Goal: Use online tool/utility: Utilize a website feature to perform a specific function

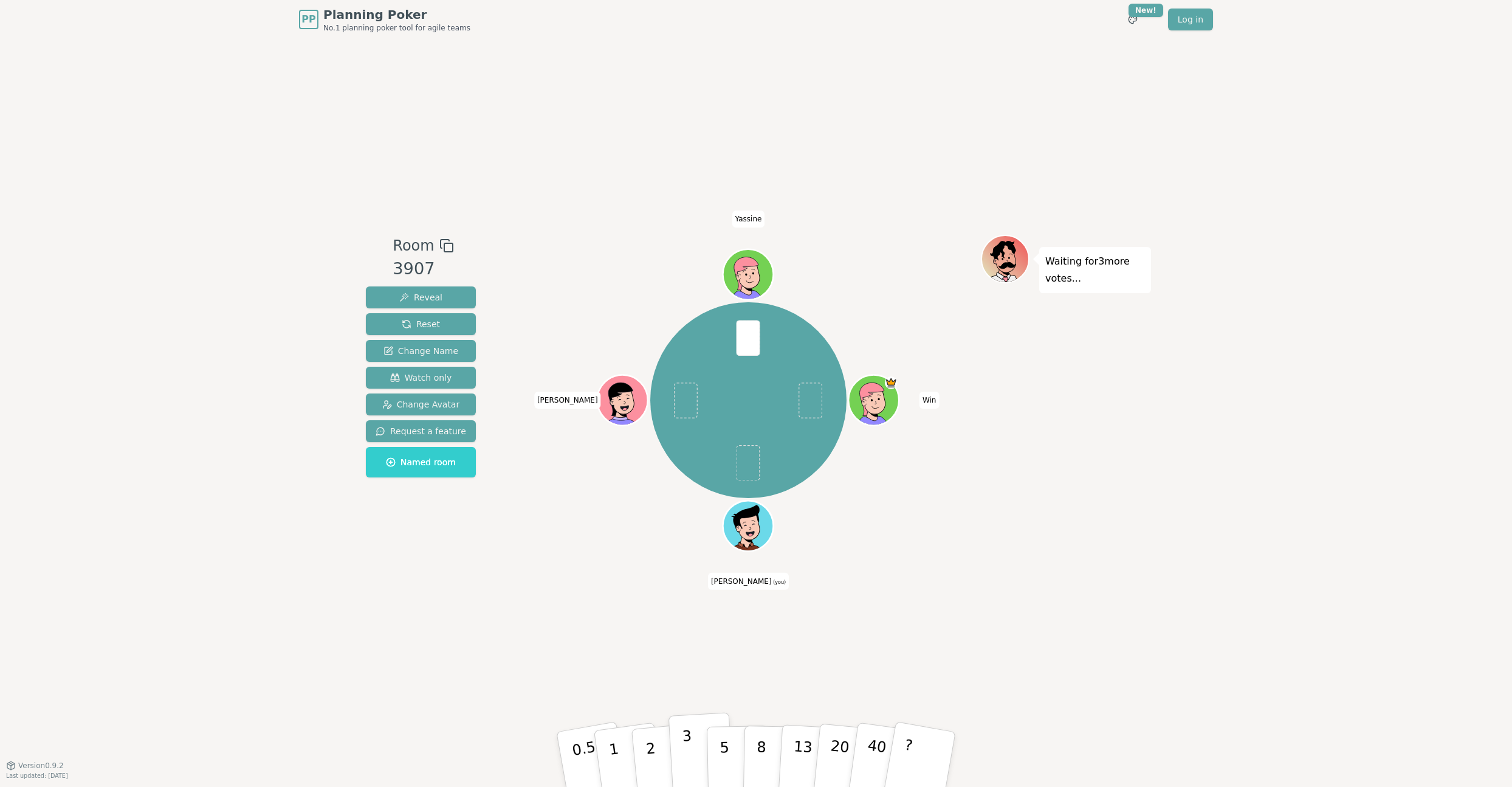
click at [686, 742] on p "3" at bounding box center [688, 760] width 13 height 66
click at [648, 741] on p "2" at bounding box center [652, 761] width 16 height 66
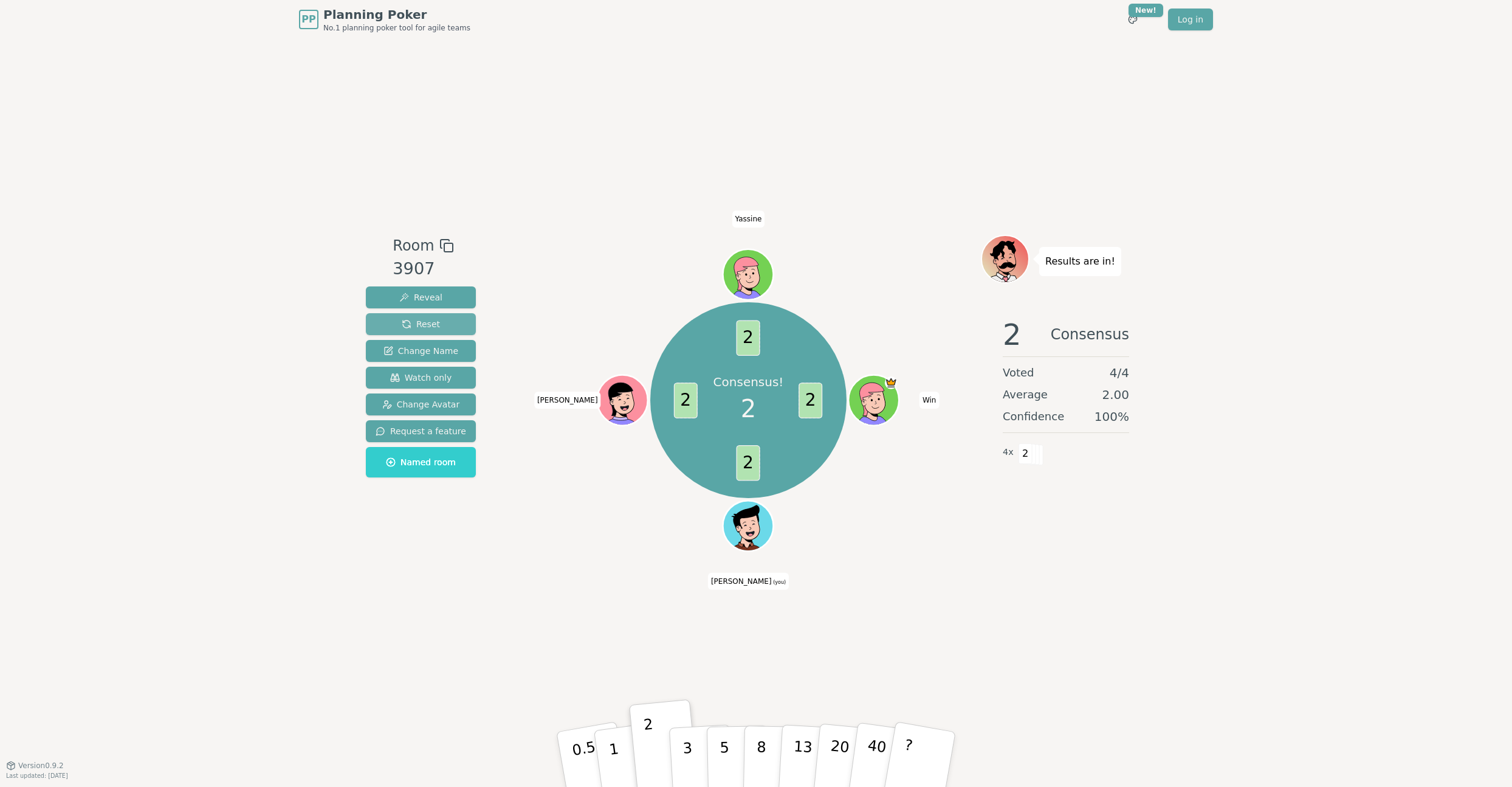
click at [424, 326] on span "Reset" at bounding box center [421, 324] width 38 height 12
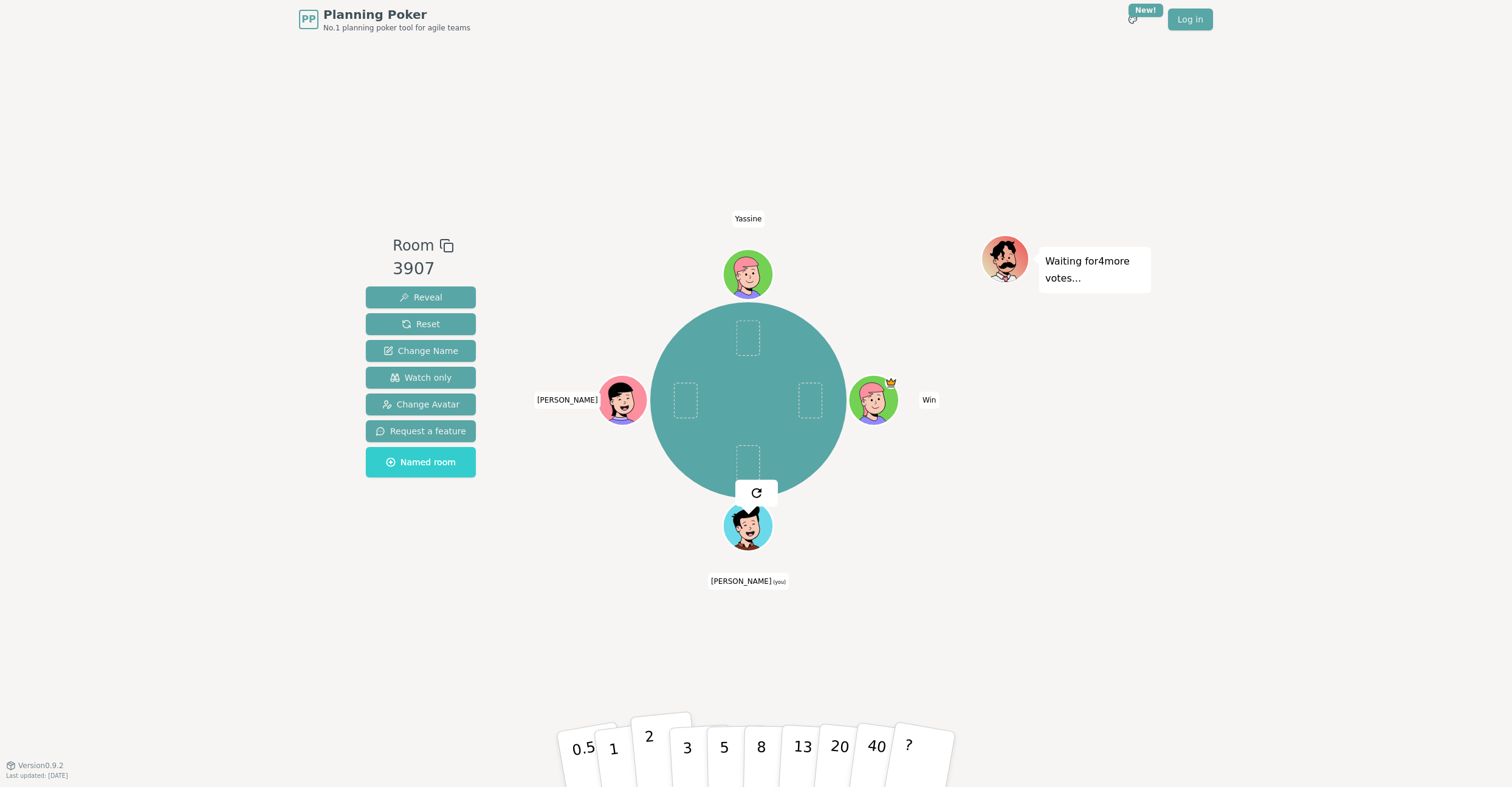
click at [655, 746] on button "2" at bounding box center [664, 759] width 69 height 97
click at [615, 753] on p "1" at bounding box center [615, 761] width 18 height 66
click at [652, 747] on p "2" at bounding box center [652, 761] width 16 height 66
click at [683, 748] on p "3" at bounding box center [688, 760] width 13 height 66
click at [683, 742] on p "3" at bounding box center [688, 760] width 13 height 66
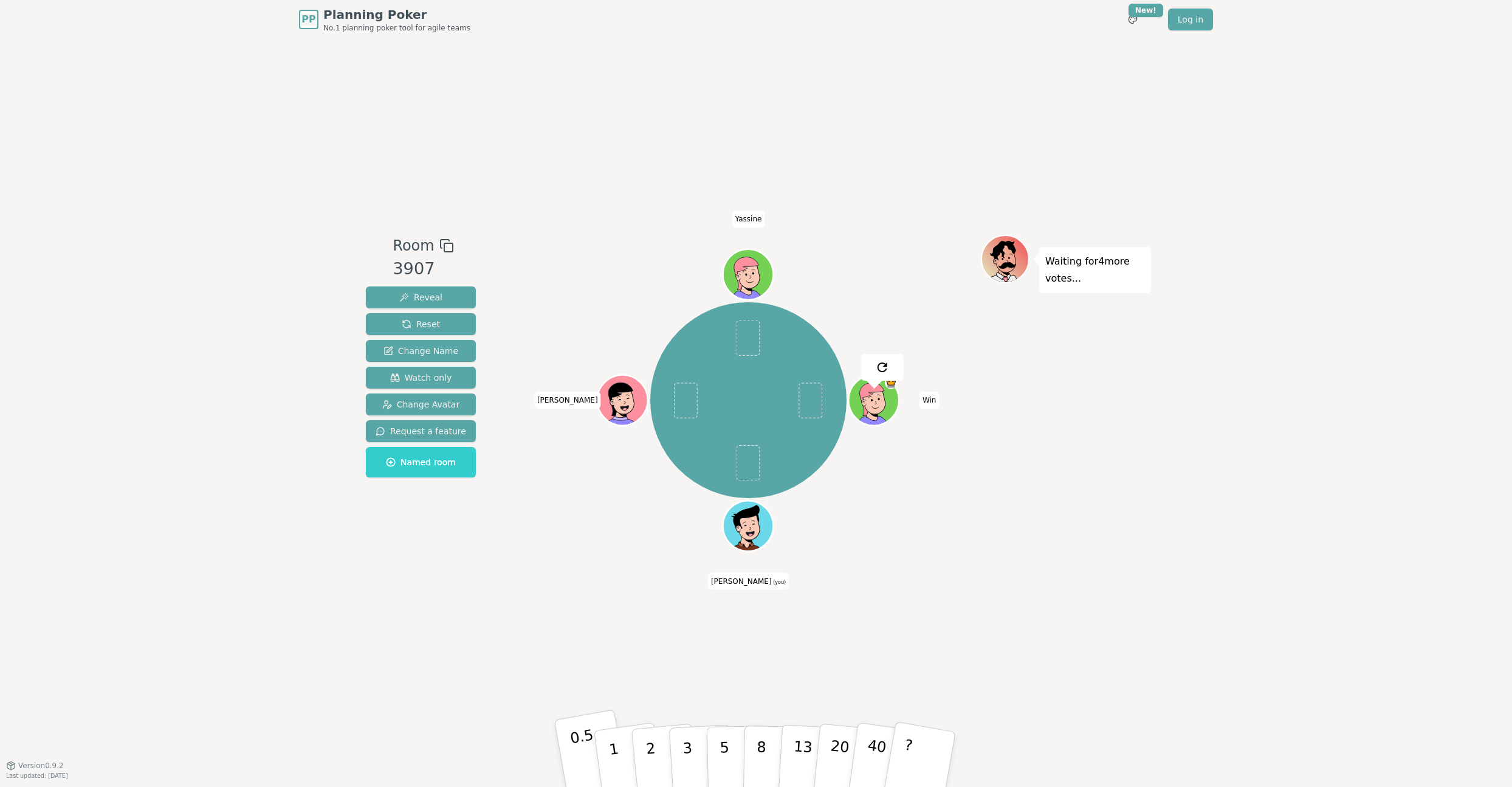
click at [579, 749] on p "0.5" at bounding box center [585, 760] width 34 height 69
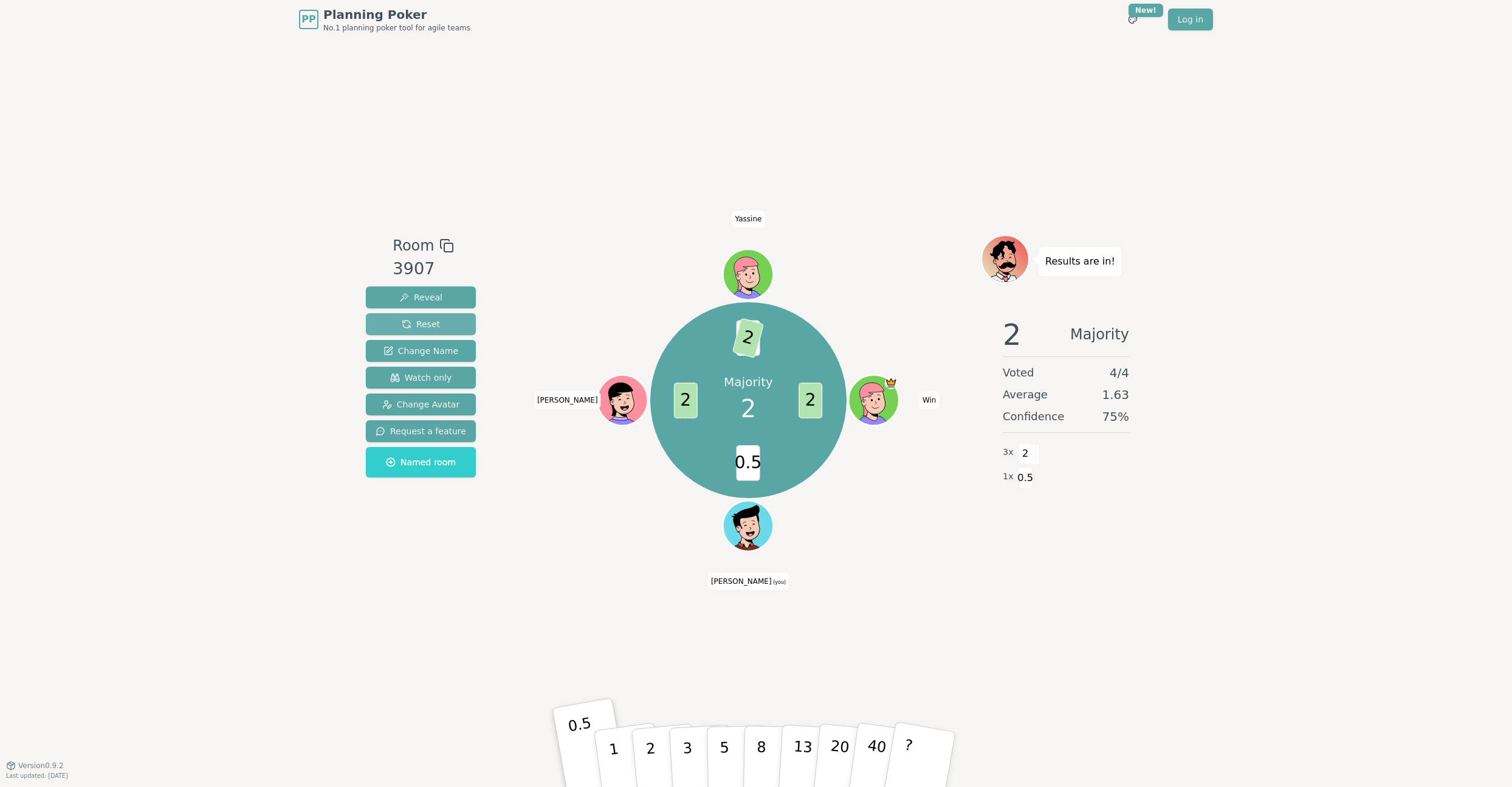
click at [411, 321] on span "Reset" at bounding box center [421, 324] width 38 height 12
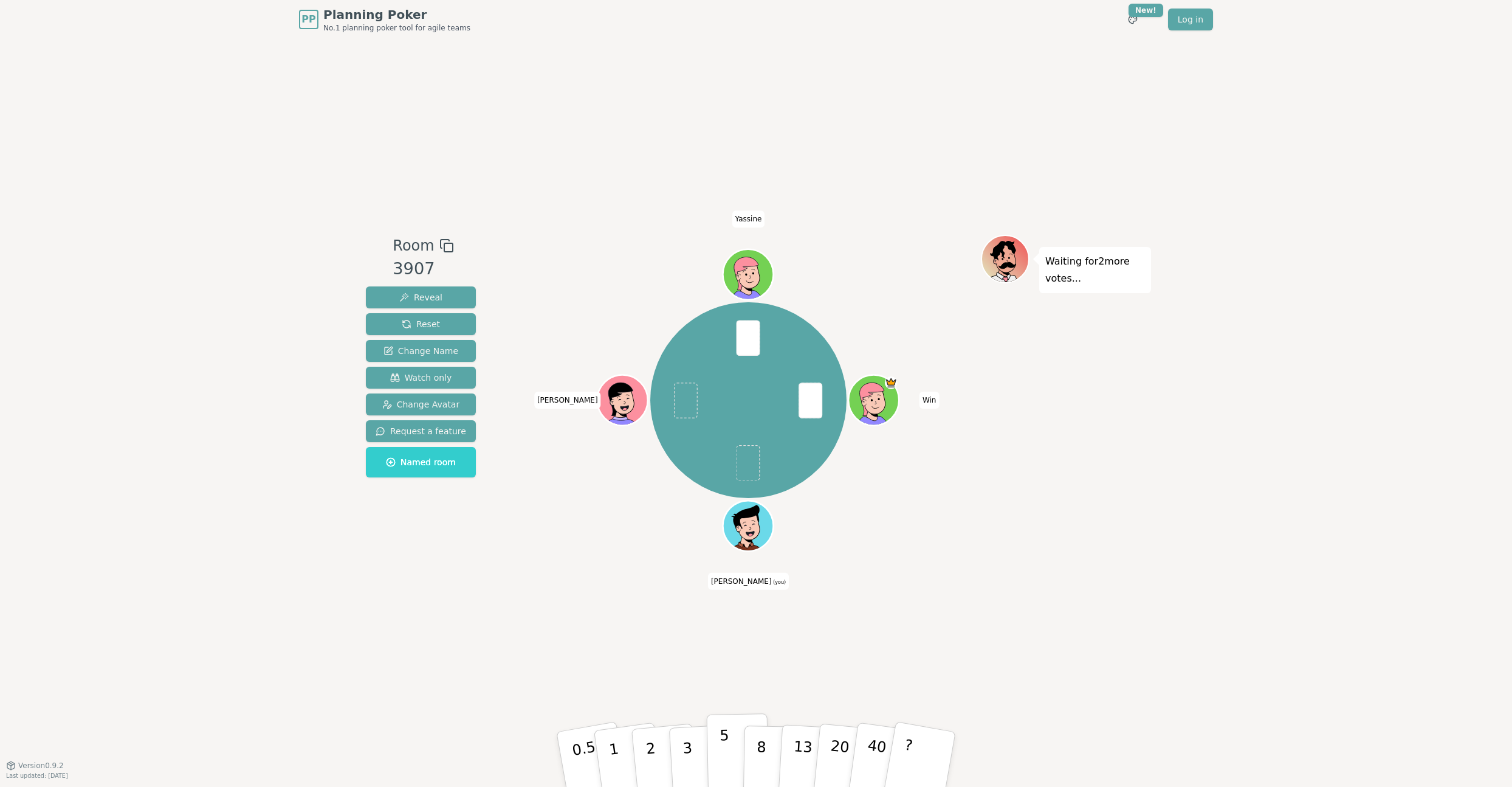
click at [724, 737] on p "5" at bounding box center [725, 759] width 10 height 66
